Goal: Transaction & Acquisition: Purchase product/service

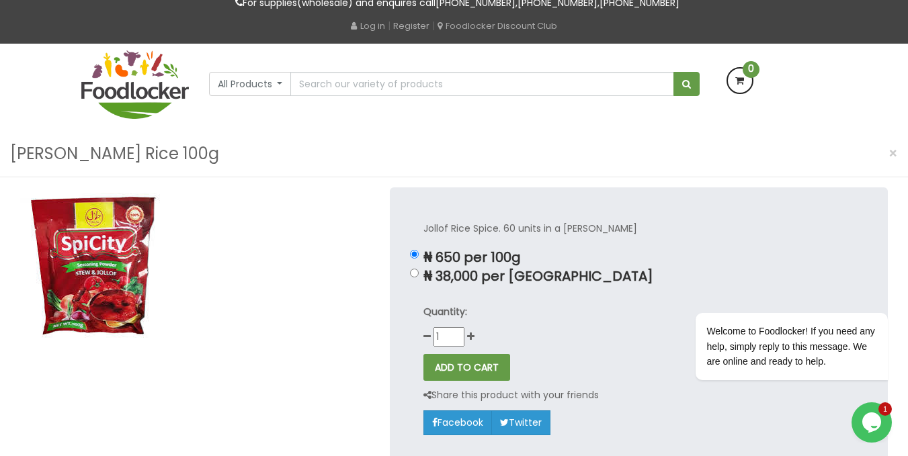
scroll to position [68, 0]
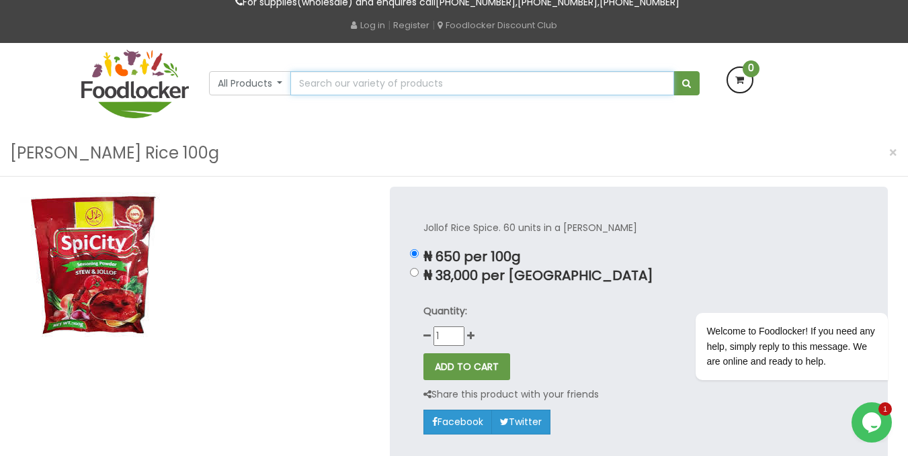
click at [413, 82] on input "text" at bounding box center [481, 83] width 383 height 24
type input "nutmeg"
click at [674, 71] on button "submit" at bounding box center [687, 83] width 26 height 24
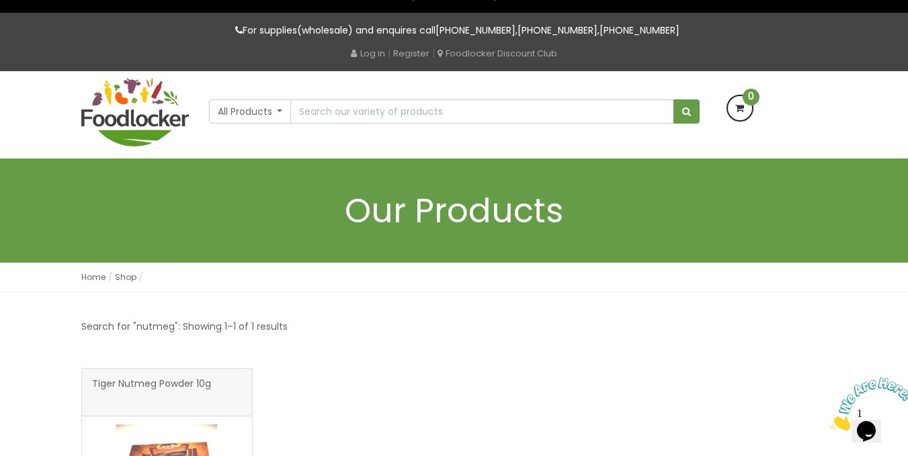
scroll to position [38, 0]
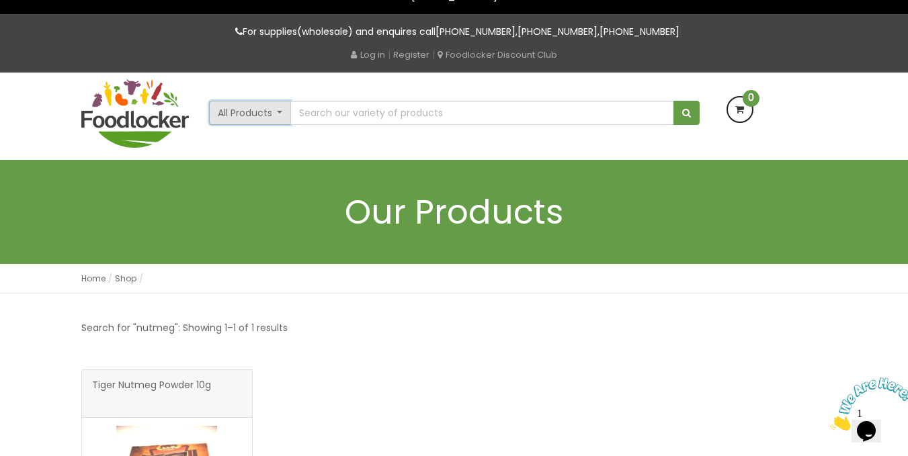
click at [272, 109] on button "All Products" at bounding box center [250, 113] width 83 height 24
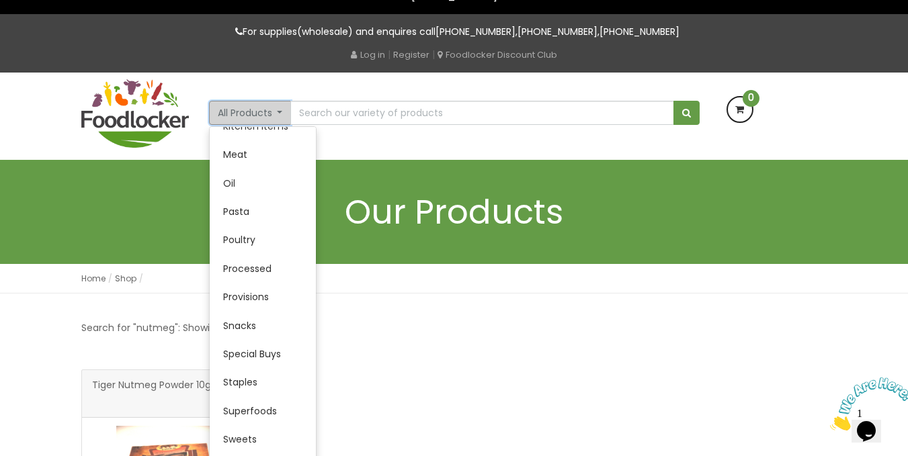
scroll to position [276, 0]
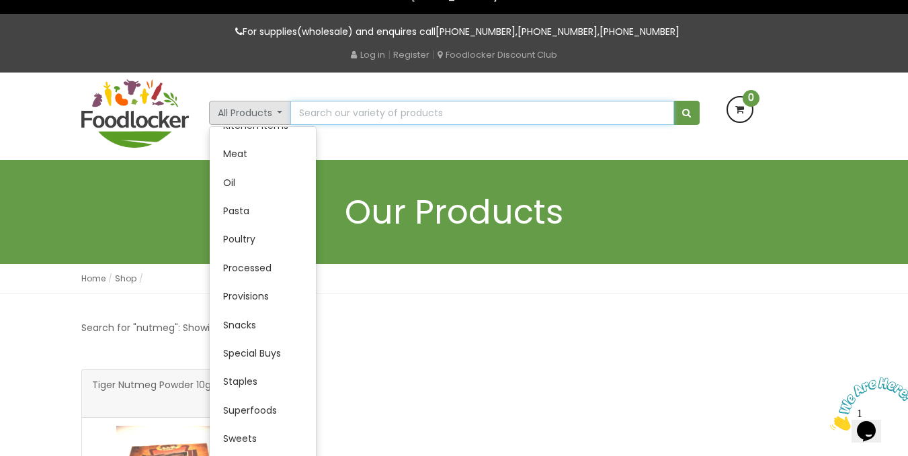
click at [401, 114] on input "text" at bounding box center [481, 113] width 383 height 24
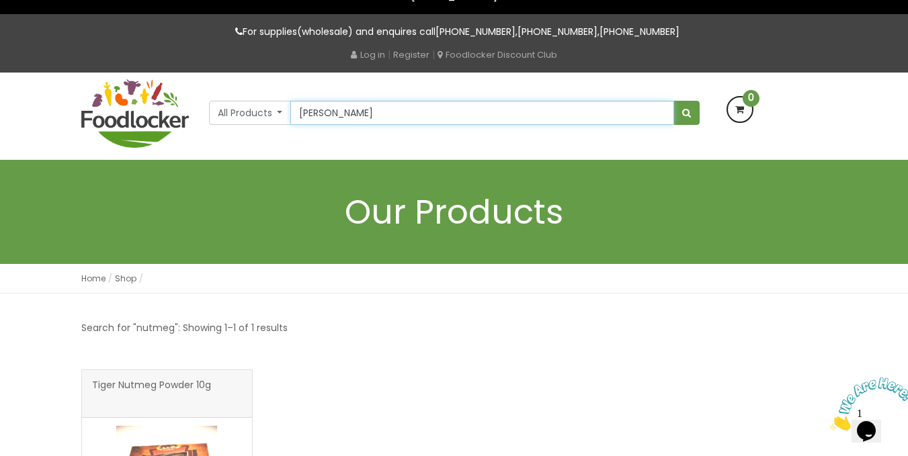
type input "Tiger Curry Masala (250g)"
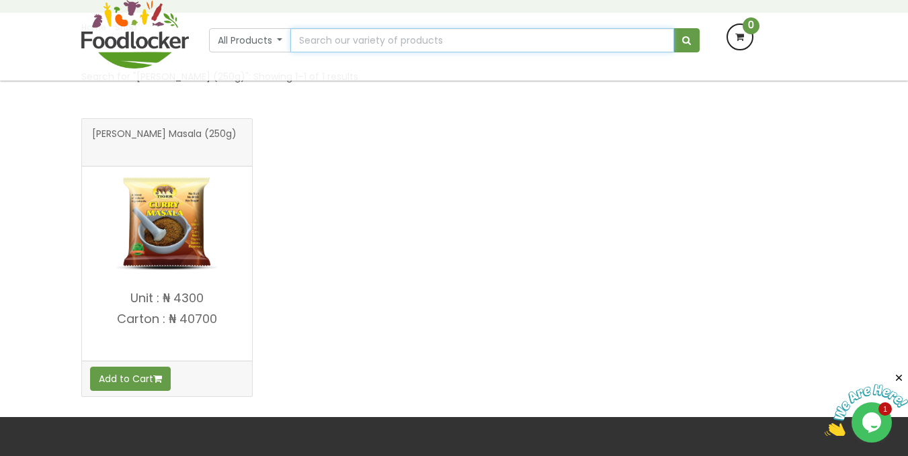
click at [364, 40] on input "text" at bounding box center [481, 40] width 383 height 24
type input "thyme"
click at [686, 38] on span "submit" at bounding box center [686, 40] width 9 height 9
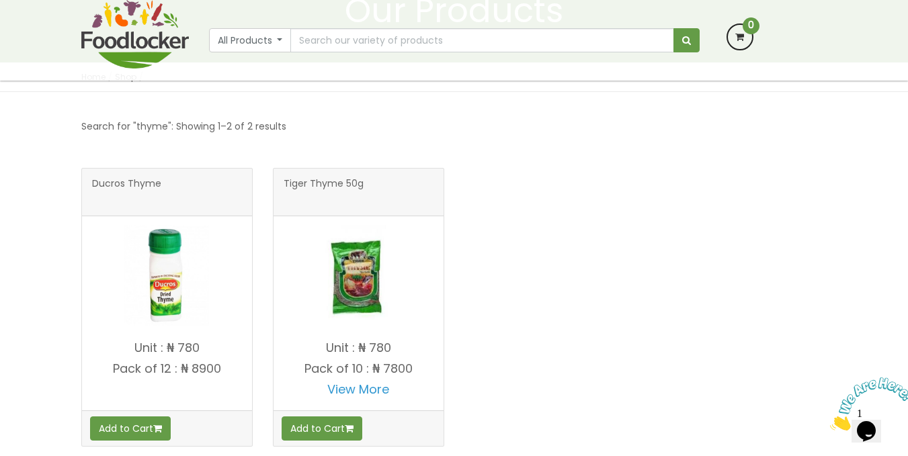
scroll to position [151, 0]
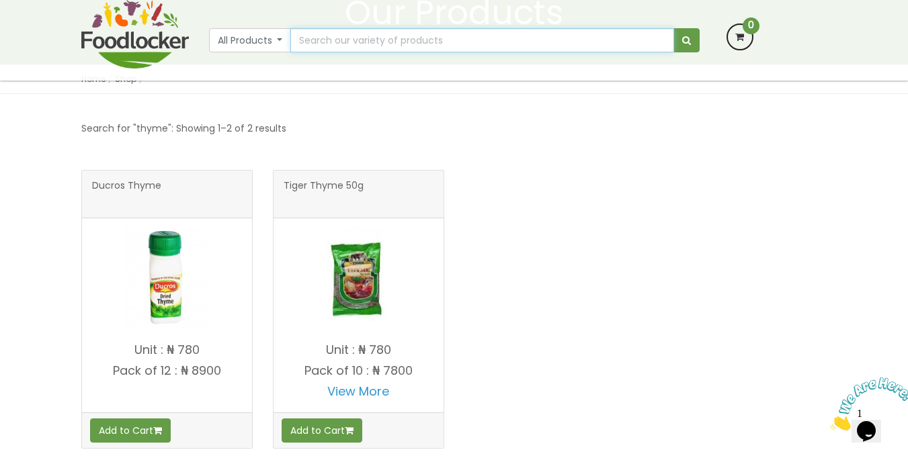
click at [461, 38] on input "text" at bounding box center [481, 40] width 383 height 24
type input "benny"
click at [688, 39] on span "submit" at bounding box center [686, 40] width 9 height 9
